Goal: Manage account settings

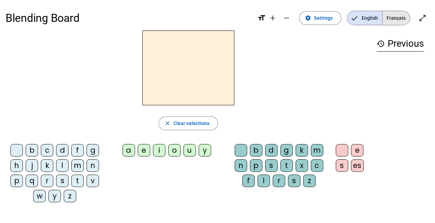
click at [398, 19] on span "Français" at bounding box center [396, 18] width 27 height 14
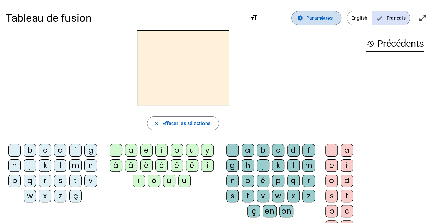
click at [332, 21] on span "Paramètres" at bounding box center [320, 18] width 26 height 8
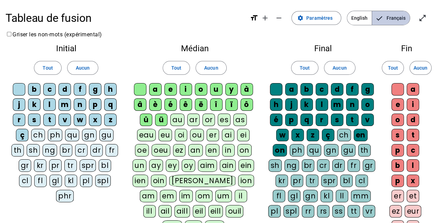
click at [381, 11] on span "Français" at bounding box center [391, 18] width 38 height 14
click at [326, 34] on div "Tableau de fusion format_size add remove settings Paramètres English Français o…" at bounding box center [217, 186] width 435 height 373
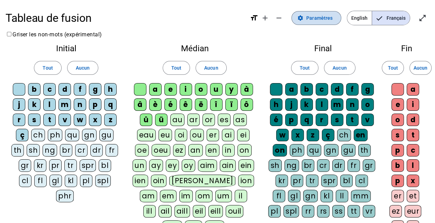
click at [322, 12] on span at bounding box center [316, 18] width 49 height 17
click at [421, 14] on mat-icon "open_in_full" at bounding box center [423, 18] width 8 height 8
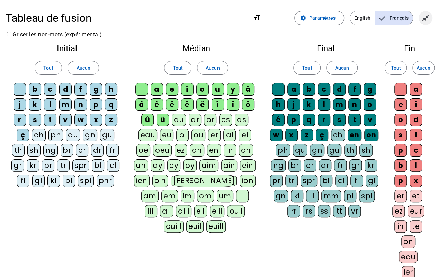
click at [431, 15] on span "Quitter le plein écran" at bounding box center [425, 18] width 17 height 17
